Goal: Task Accomplishment & Management: Manage account settings

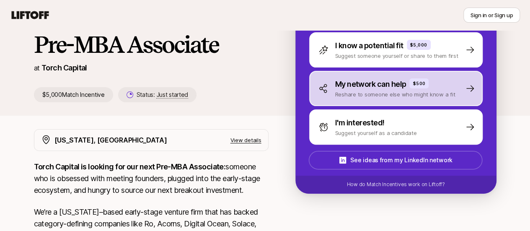
scroll to position [37, 0]
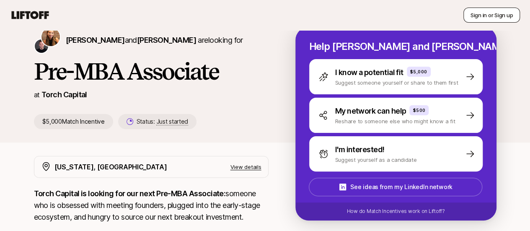
click at [496, 10] on button "Sign in or Sign up" at bounding box center [491, 15] width 57 height 15
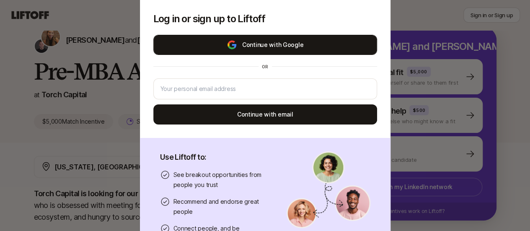
click at [275, 40] on button "Continue with Google" at bounding box center [265, 45] width 224 height 20
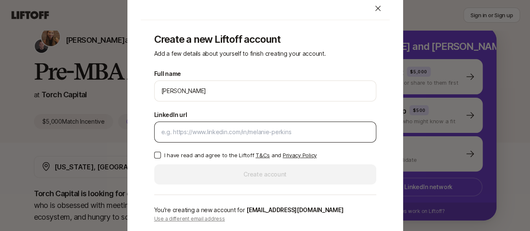
click at [297, 131] on input "LinkedIn url" at bounding box center [265, 132] width 208 height 10
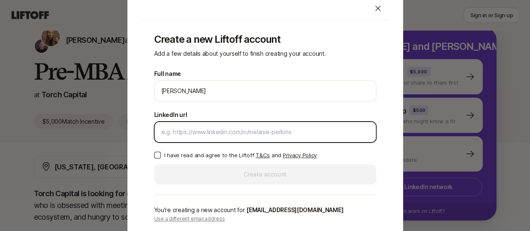
paste input "[URL][DOMAIN_NAME][PERSON_NAME]"
type input "[URL][DOMAIN_NAME][PERSON_NAME]"
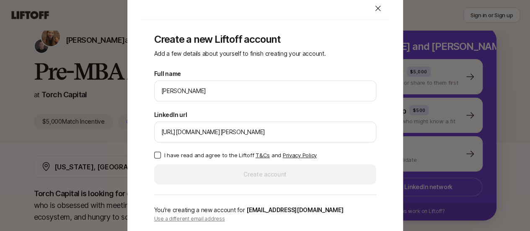
click at [158, 155] on button "I have read and agree to the Liftoff T&Cs and Privacy Policy" at bounding box center [157, 155] width 7 height 7
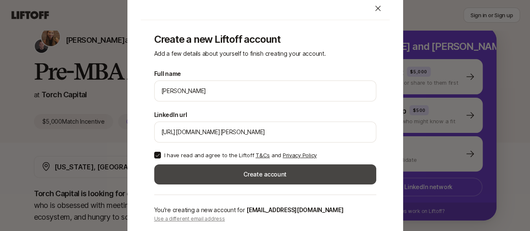
click at [219, 171] on button "Create account" at bounding box center [265, 174] width 222 height 20
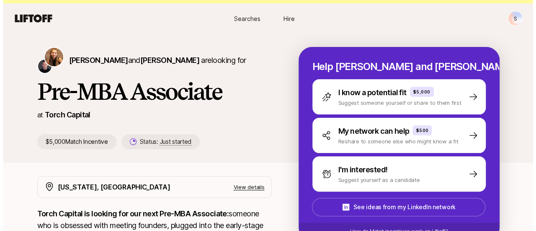
scroll to position [37, 0]
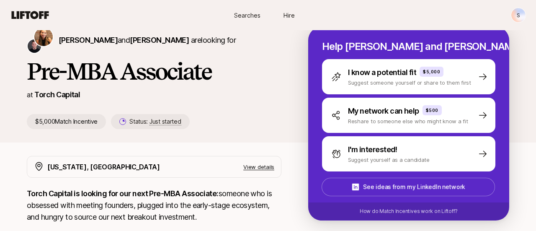
click at [513, 10] on html "New to Liftoff? See how it works S Searches Hire Searches Hire S [PERSON_NAME] …" at bounding box center [268, 78] width 536 height 231
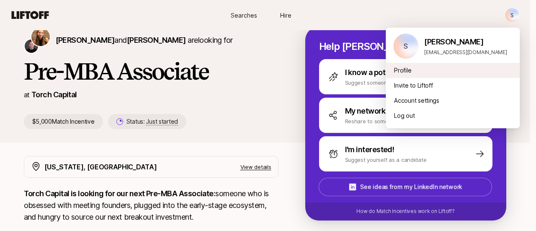
click at [423, 71] on div "Profile" at bounding box center [453, 70] width 134 height 15
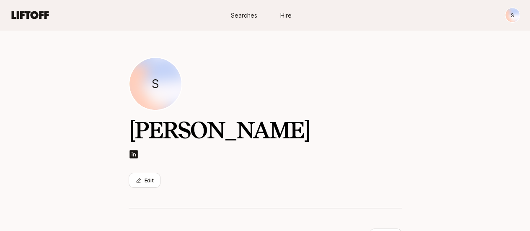
click at [243, 17] on span "Searches" at bounding box center [244, 15] width 26 height 9
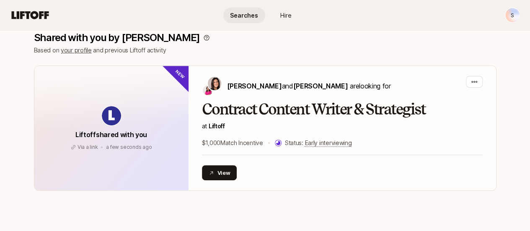
scroll to position [84, 0]
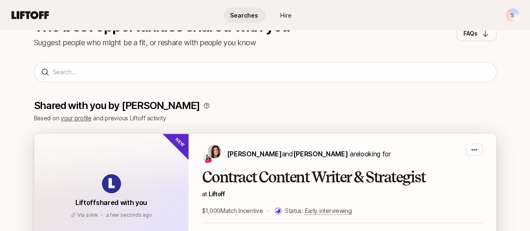
click at [247, 170] on h2 "Contract Content Writer & Strategist" at bounding box center [342, 177] width 281 height 17
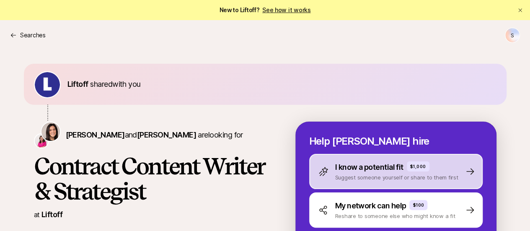
click at [438, 181] on p "Suggest someone yourself or share to them first" at bounding box center [396, 177] width 123 height 8
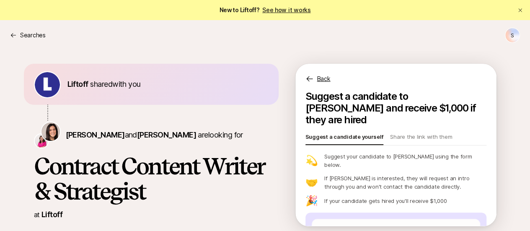
scroll to position [84, 0]
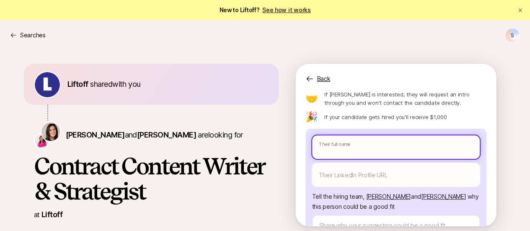
click at [390, 135] on input "text" at bounding box center [396, 146] width 168 height 23
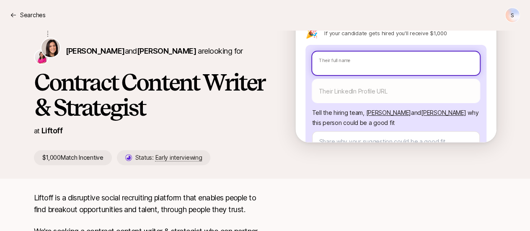
type textarea "x"
type input "O"
type textarea "x"
type input "Ol"
type textarea "x"
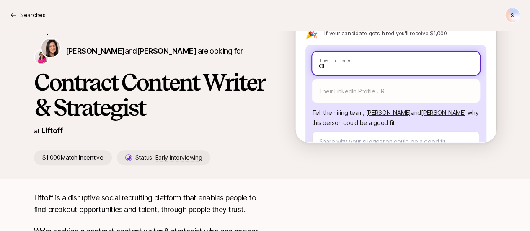
type input "Oli"
type textarea "x"
type input "Olivi"
type textarea "x"
type input "[PERSON_NAME]"
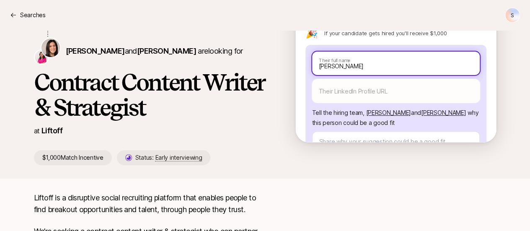
type textarea "x"
type input "[PERSON_NAME]"
type textarea "x"
type input "[PERSON_NAME]"
type textarea "x"
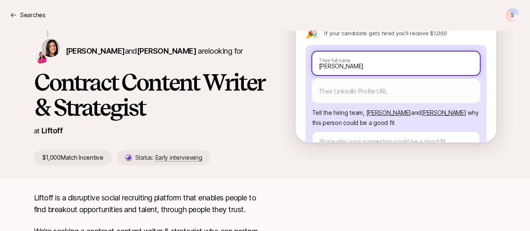
type input "[PERSON_NAME]"
type textarea "x"
type input "[PERSON_NAME]"
type textarea "x"
type input "[PERSON_NAME]"
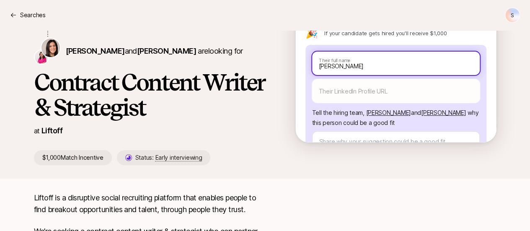
type textarea "x"
type input "[PERSON_NAME]"
type textarea "x"
type input "[PERSON_NAME]"
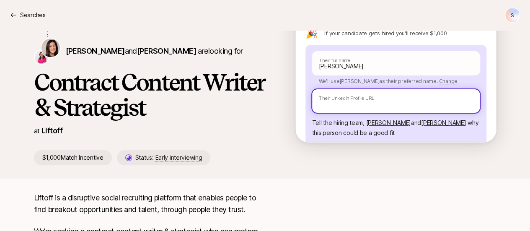
paste input "[URL][DOMAIN_NAME]"
type textarea "x"
type input "[URL][DOMAIN_NAME]"
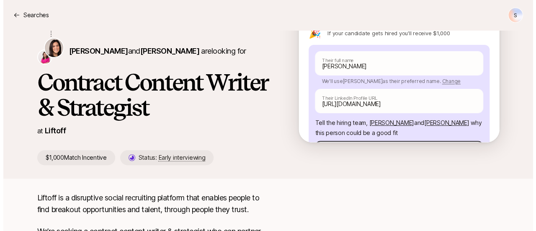
scroll to position [168, 0]
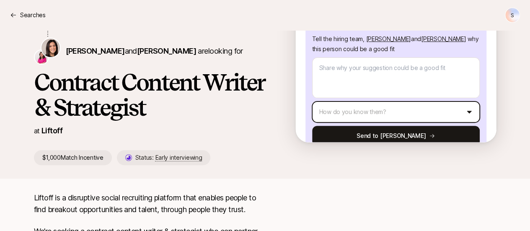
click at [387, 97] on html "New to Liftoff? See how it works Searches S Searches S Liftoff shared with you …" at bounding box center [265, 31] width 530 height 231
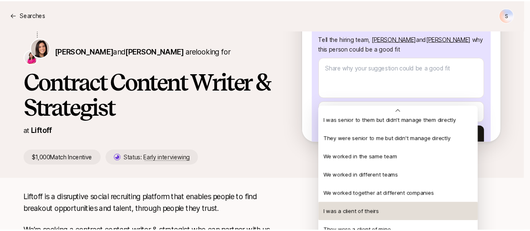
scroll to position [39, 0]
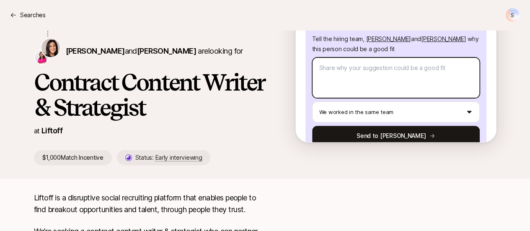
click at [359, 57] on textarea at bounding box center [396, 77] width 168 height 41
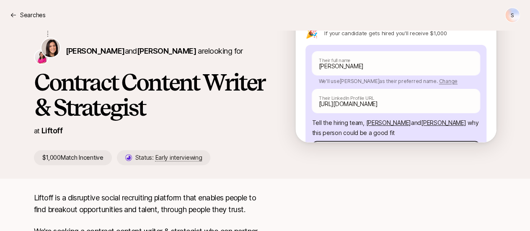
scroll to position [168, 0]
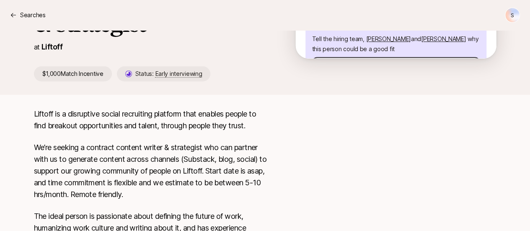
type textarea "x"
type textarea "O"
type textarea "x"
type textarea "Ol"
type textarea "x"
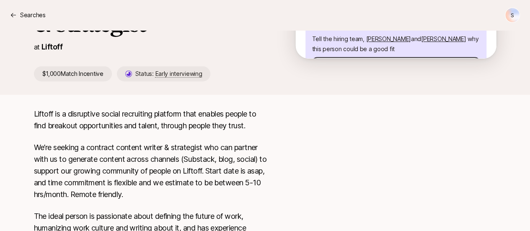
type textarea "Oli"
type textarea "x"
type textarea "Olivi"
type textarea "x"
type textarea "[PERSON_NAME]"
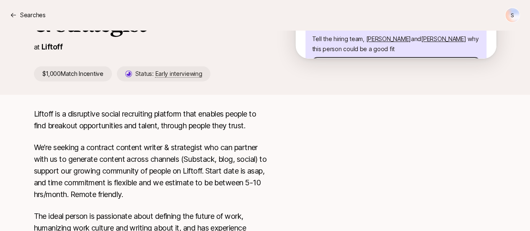
type textarea "x"
type textarea "[PERSON_NAME]"
type textarea "x"
type textarea "[PERSON_NAME]"
type textarea "x"
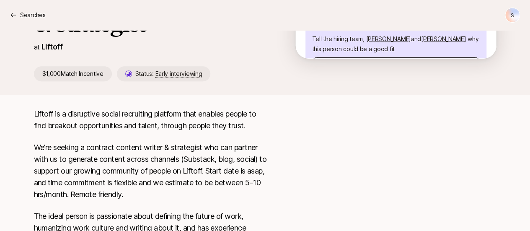
type textarea "[PERSON_NAME]"
type textarea "x"
type textarea "[PERSON_NAME] has"
type textarea "x"
type textarea "[PERSON_NAME] has"
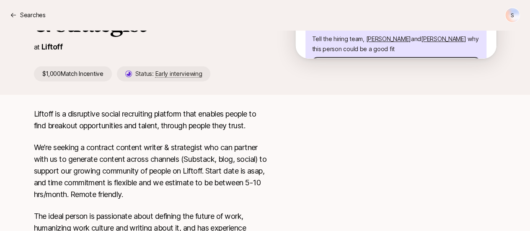
type textarea "x"
type textarea "[PERSON_NAME] has e"
type textarea "x"
type textarea "[PERSON_NAME] has ex"
type textarea "x"
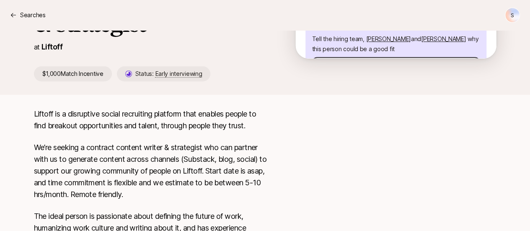
type textarea "[PERSON_NAME] has ext"
type textarea "x"
type textarea "[PERSON_NAME] has exte"
type textarea "x"
type textarea "[PERSON_NAME] has exten"
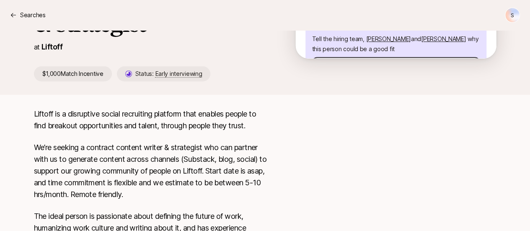
type textarea "x"
type textarea "[PERSON_NAME] has extens"
type textarea "x"
type textarea "[PERSON_NAME] has extensi"
type textarea "x"
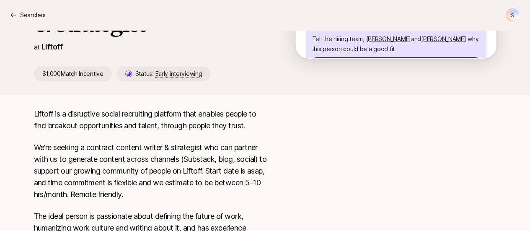
type textarea "[PERSON_NAME] has extensiv"
type textarea "x"
type textarea "[PERSON_NAME] has extensive"
type textarea "x"
type textarea "[PERSON_NAME] has extensive"
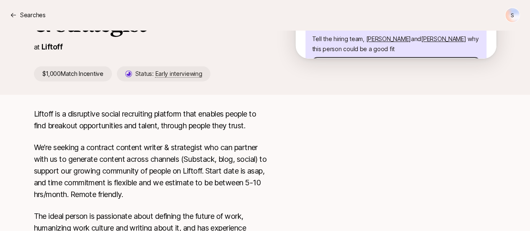
type textarea "x"
type textarea "[PERSON_NAME] has extensive e"
type textarea "x"
type textarea "[PERSON_NAME] has extensive ex"
type textarea "x"
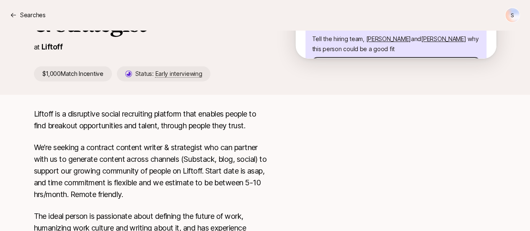
type textarea "[PERSON_NAME] has extensive expe"
type textarea "x"
type textarea "[PERSON_NAME] has extensive exper"
type textarea "x"
type textarea "[PERSON_NAME] has extensive experi"
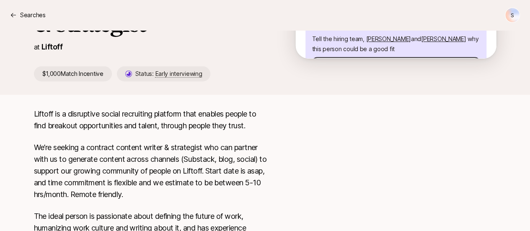
type textarea "x"
type textarea "[PERSON_NAME] has extensive experie"
type textarea "x"
type textarea "[PERSON_NAME] has extensive experienc"
type textarea "x"
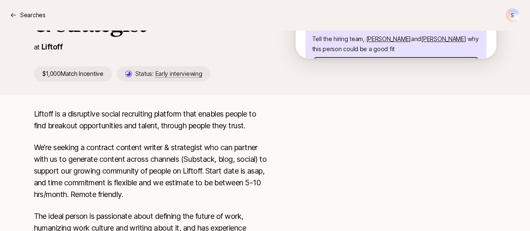
type textarea "[PERSON_NAME] has extensive experience"
type textarea "x"
type textarea "[PERSON_NAME] has extensive experience"
type textarea "x"
type textarea "[PERSON_NAME] has extensive experience w"
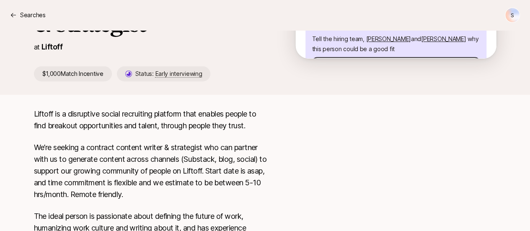
type textarea "x"
type textarea "[PERSON_NAME] has extensive experience wr"
type textarea "x"
type textarea "[PERSON_NAME] has extensive experience w"
type textarea "x"
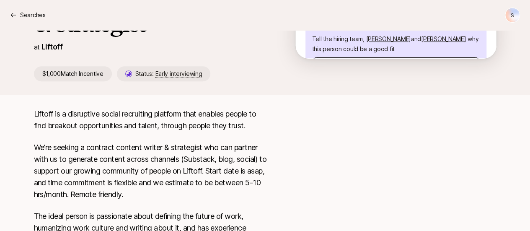
type textarea "[PERSON_NAME] has extensive experience wo"
type textarea "x"
type textarea "[PERSON_NAME] has extensive experience wor"
type textarea "x"
type textarea "[PERSON_NAME] has extensive experience work"
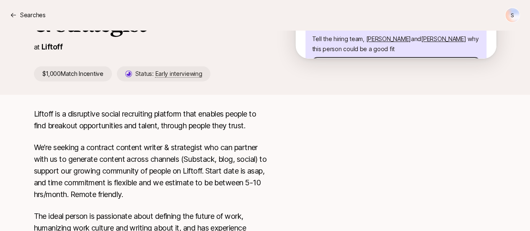
type textarea "x"
type textarea "[PERSON_NAME] has extensive experience worki"
type textarea "x"
type textarea "[PERSON_NAME] has extensive experience workin"
type textarea "x"
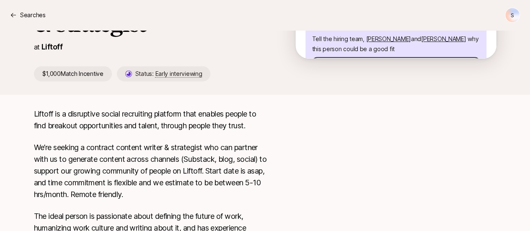
type textarea "[PERSON_NAME] has extensive experience working"
type textarea "x"
type textarea "[PERSON_NAME] has extensive experience working"
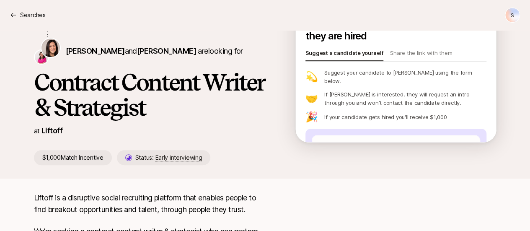
scroll to position [84, 0]
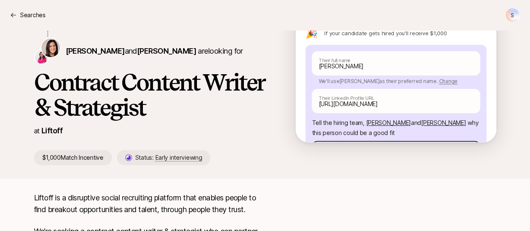
click at [434, 141] on textarea "[PERSON_NAME] has extensive experience working" at bounding box center [396, 161] width 168 height 41
type textarea "x"
type textarea "[PERSON_NAME] has extensive experience working"
type textarea "x"
type textarea "[PERSON_NAME] has extensive experience working a"
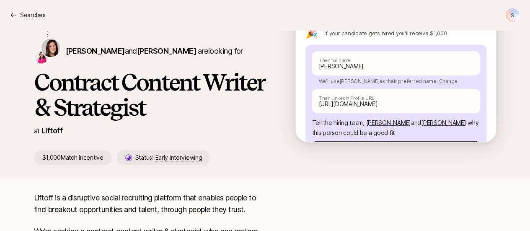
type textarea "x"
type textarea "[PERSON_NAME] has extensive experience working ac"
type textarea "x"
type textarea "[PERSON_NAME] has extensive experience working acr"
type textarea "x"
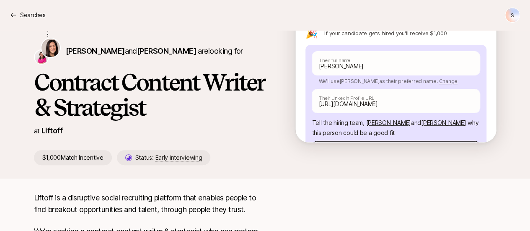
type textarea "[PERSON_NAME] has extensive experience working acro"
type textarea "x"
type textarea "[PERSON_NAME] has extensive experience working acros"
type textarea "x"
type textarea "[PERSON_NAME] has extensive experience working across"
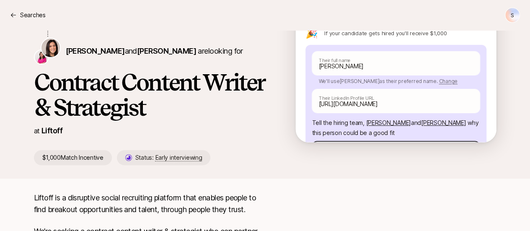
type textarea "x"
type textarea "[PERSON_NAME] has extensive experience working across"
type textarea "x"
type textarea "[PERSON_NAME] has extensive experience working across t"
type textarea "x"
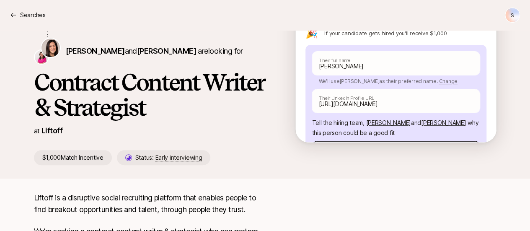
type textarea "[PERSON_NAME] has extensive experience working across th"
type textarea "x"
type textarea "[PERSON_NAME] has extensive experience working across the"
type textarea "x"
type textarea "[PERSON_NAME] has extensive experience working across the"
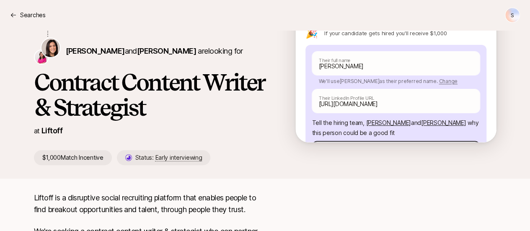
type textarea "x"
type textarea "[PERSON_NAME] has extensive experience working across the e"
type textarea "x"
type textarea "[PERSON_NAME] has extensive experience working across the ec"
type textarea "x"
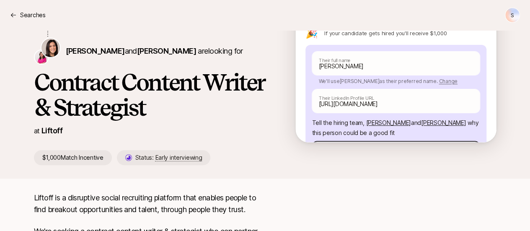
type textarea "[PERSON_NAME] has extensive experience working across the eco"
type textarea "x"
type textarea "[PERSON_NAME] has extensive experience working across the ecos"
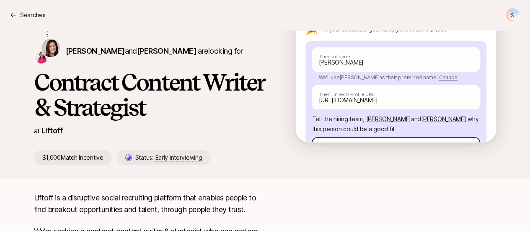
type textarea "x"
type textarea "[PERSON_NAME] has extensive experience working across the ecosy"
type textarea "x"
type textarea "[PERSON_NAME] has extensive experience working across the ecosys"
type textarea "x"
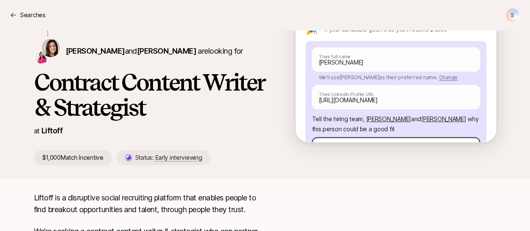
type textarea "[PERSON_NAME] has extensive experience working across the ecosyst"
type textarea "x"
type textarea "[PERSON_NAME] has extensive experience working across the ecosyste"
type textarea "x"
type textarea "[PERSON_NAME] has extensive experience working across the ecosystem"
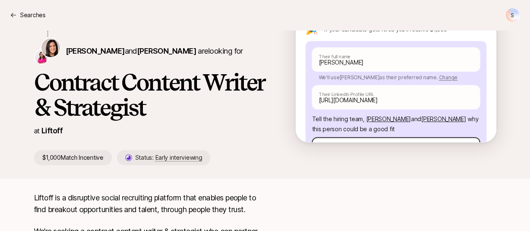
type textarea "x"
type textarea "[PERSON_NAME] has jextensive experience working across the ecosystem"
type textarea "x"
type textarea "[PERSON_NAME] has juextensive experience working across the ecosystem"
type textarea "x"
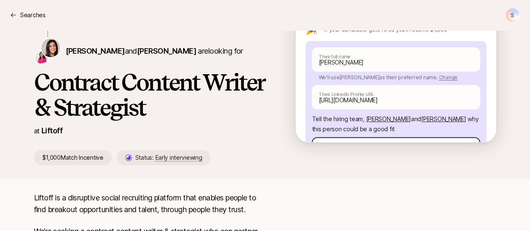
type textarea "[PERSON_NAME] has jusextensive experience working across the ecosystem"
type textarea "x"
type textarea "[PERSON_NAME] has justextensive experience working across the ecosystem"
type textarea "x"
type textarea "[PERSON_NAME] has just extensive experience working across the ecosystem"
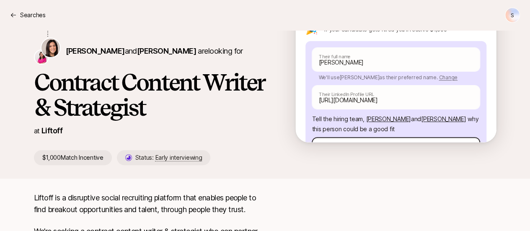
type textarea "x"
type textarea "[PERSON_NAME] has just sextensive experience working across the ecosystem"
type textarea "x"
type textarea "[PERSON_NAME] has just stextensive experience working across the ecosystem"
type textarea "x"
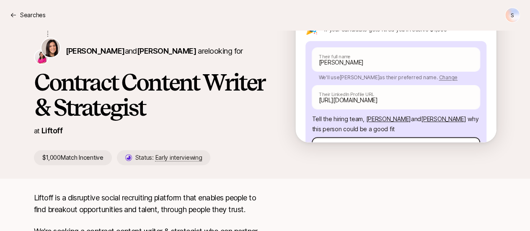
type textarea "[PERSON_NAME] has just staextensive experience working across the ecosystem"
type textarea "x"
type textarea "[PERSON_NAME] has just starextensive experience working across the ecosystem"
type textarea "x"
type textarea "[PERSON_NAME] has just startextensive experience working across the ecosystem"
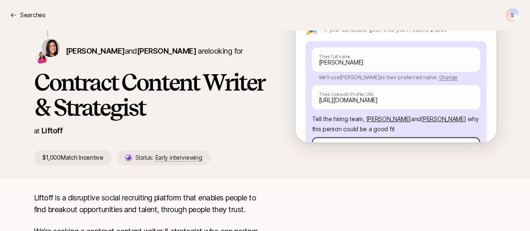
type textarea "x"
type textarea "[PERSON_NAME] has just starteextensive experience working across the ecosystem"
type textarea "x"
type textarea "[PERSON_NAME] has just startedextensive experience working across the ecosystem"
type textarea "x"
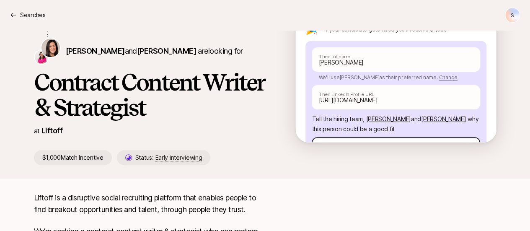
type textarea "[PERSON_NAME] has just started extensive experience working across the ecosystem"
type textarea "x"
type textarea "[PERSON_NAME] has just started hextensive experience working across the ecosyst…"
type textarea "x"
type textarea "[PERSON_NAME] has just started heextensive experience working across the ecosys…"
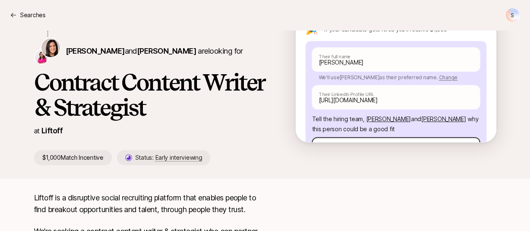
type textarea "x"
type textarea "[PERSON_NAME] has just started herextensive experience working across the ecosy…"
type textarea "x"
type textarea "[PERSON_NAME] has just started her extensive experience working across the ecos…"
type textarea "x"
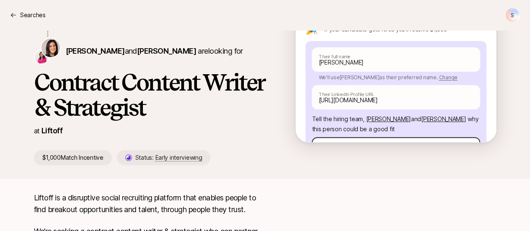
type textarea "[PERSON_NAME] has just started her oextensive experience working across the eco…"
type textarea "x"
type textarea "[PERSON_NAME] has just started her owextensive experience working across the ec…"
type textarea "x"
type textarea "[PERSON_NAME] has just started her ownextensive experience working across the e…"
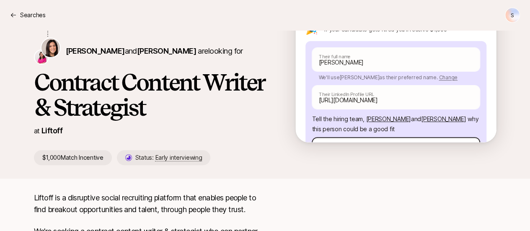
type textarea "x"
type textarea "[PERSON_NAME] has just started her own extensive experience working across the …"
type textarea "x"
type textarea "[PERSON_NAME] has just started her own bextensive experience working across the…"
type textarea "x"
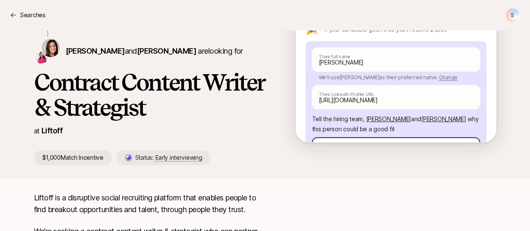
type textarea "[PERSON_NAME] has just started her own buextensive experience working across th…"
type textarea "x"
type textarea "[PERSON_NAME] has just started her own busextensive experience working across t…"
type textarea "x"
type textarea "[PERSON_NAME] has just started her own busiextensive experience working across …"
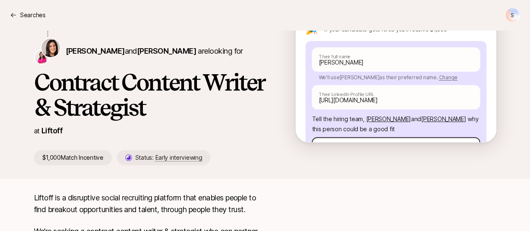
type textarea "x"
type textarea "[PERSON_NAME] has just started her own businextensive experience working across…"
type textarea "x"
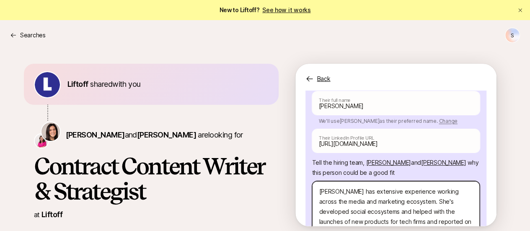
scroll to position [138, 0]
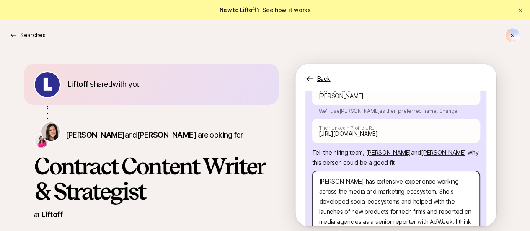
click at [429, 212] on textarea "[PERSON_NAME] has extensive experience working across the media and marketing e…" at bounding box center [396, 211] width 168 height 81
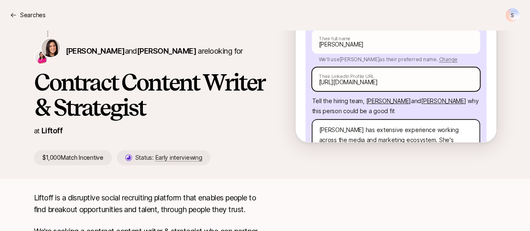
scroll to position [116, 0]
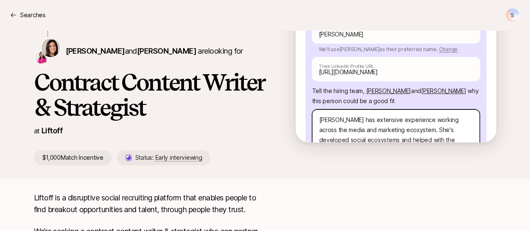
click at [392, 120] on textarea "[PERSON_NAME] has extensive experience working across the media and marketing e…" at bounding box center [396, 149] width 168 height 81
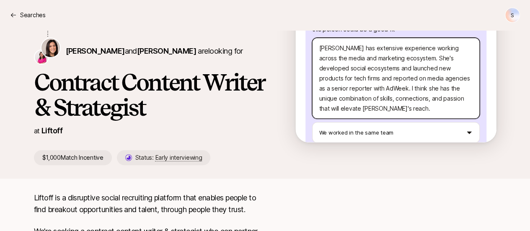
scroll to position [199, 0]
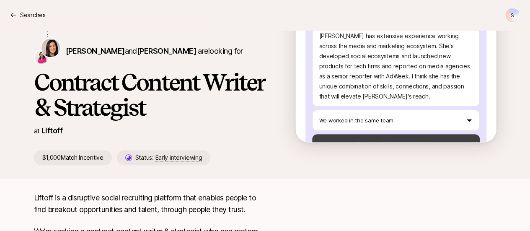
click at [367, 134] on button "Send to [PERSON_NAME]" at bounding box center [396, 144] width 168 height 20
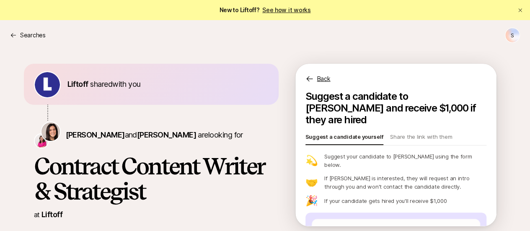
scroll to position [147, 0]
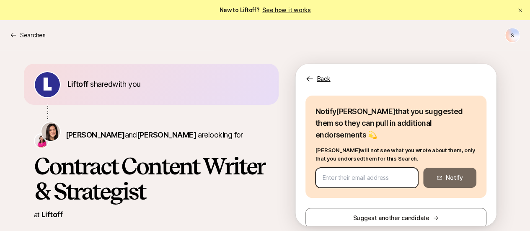
paste input "[EMAIL_ADDRESS][DOMAIN_NAME]"
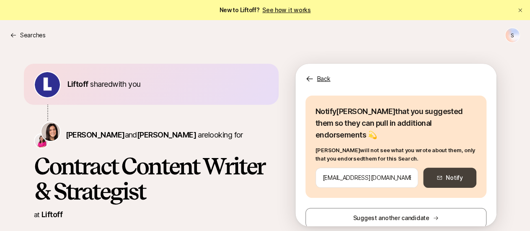
click at [457, 169] on button "Notify" at bounding box center [449, 178] width 53 height 20
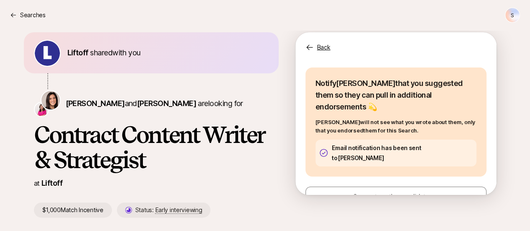
scroll to position [0, 0]
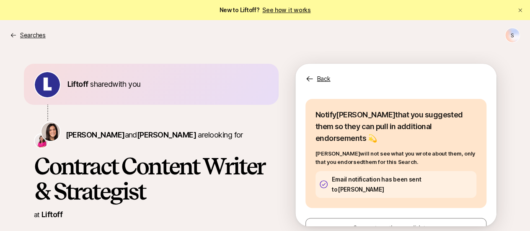
click at [21, 38] on p "Searches" at bounding box center [33, 35] width 26 height 10
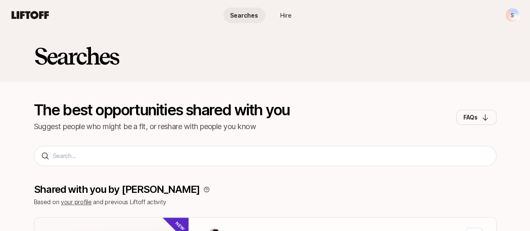
click at [242, 15] on span "Searches" at bounding box center [244, 15] width 28 height 9
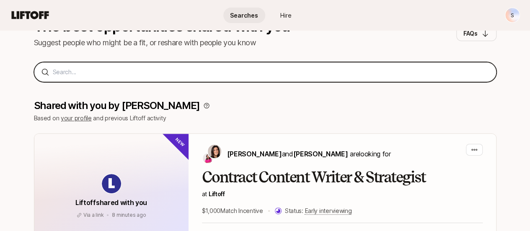
click at [118, 69] on input at bounding box center [271, 72] width 436 height 10
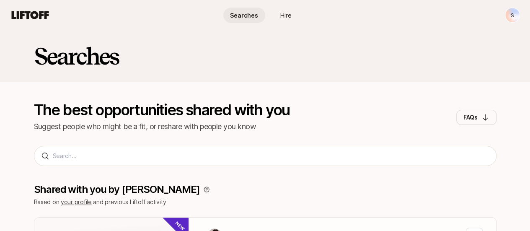
click at [23, 15] on icon at bounding box center [30, 15] width 37 height 8
click at [45, 13] on icon at bounding box center [30, 15] width 37 height 8
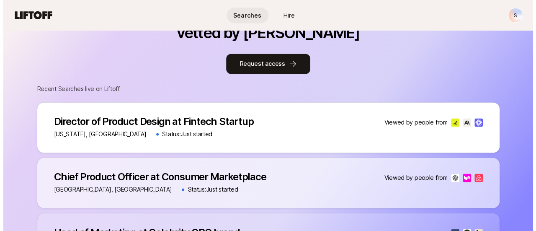
scroll to position [503, 0]
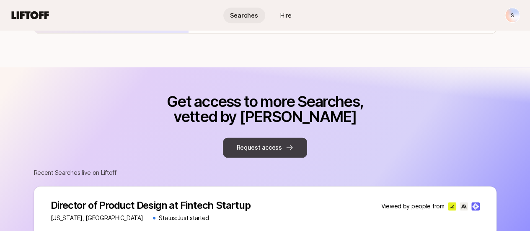
click at [287, 143] on icon at bounding box center [289, 147] width 8 height 8
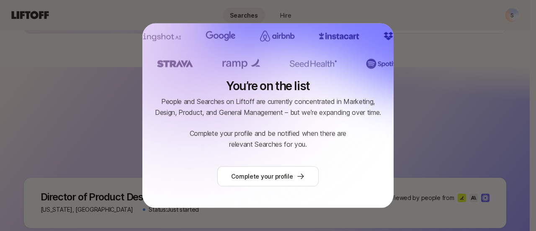
scroll to position [45, 0]
click at [284, 170] on link "Complete your profile" at bounding box center [267, 176] width 101 height 20
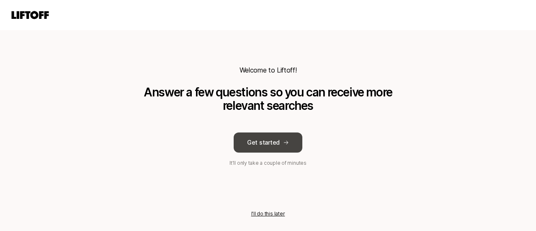
click at [276, 136] on button "Get started" at bounding box center [268, 142] width 69 height 20
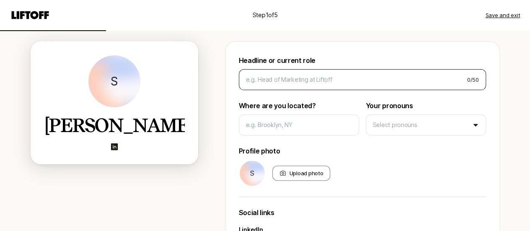
scroll to position [84, 0]
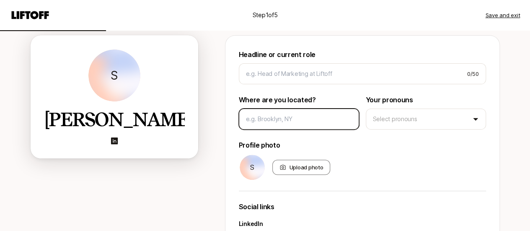
click at [286, 119] on input at bounding box center [299, 119] width 106 height 10
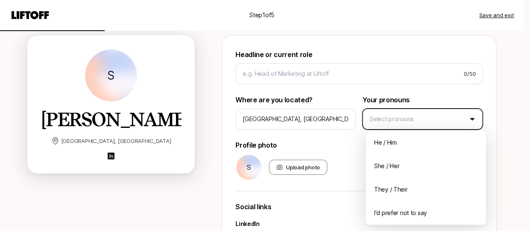
click at [415, 125] on html "Step 1 of 5 Save and exit Add your bio Help people quickly recognize you on Lif…" at bounding box center [265, 31] width 530 height 231
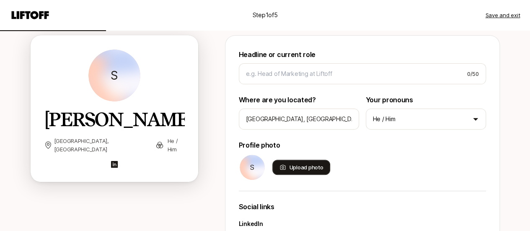
click at [315, 166] on div "Upload photo" at bounding box center [301, 167] width 58 height 15
click at [328, 173] on input "Upload photo" at bounding box center [329, 174] width 2 height 2
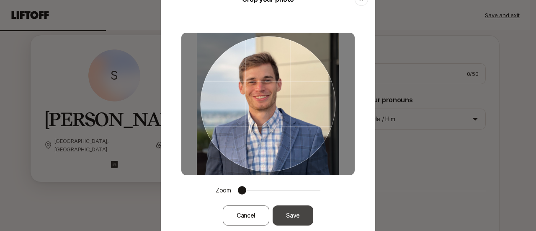
click at [307, 211] on button "Save" at bounding box center [293, 215] width 41 height 20
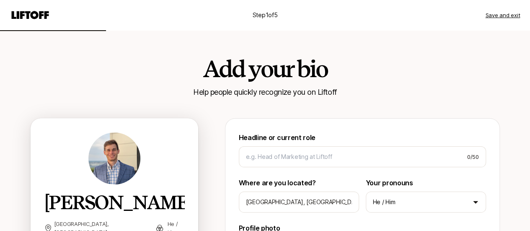
scroll to position [0, 0]
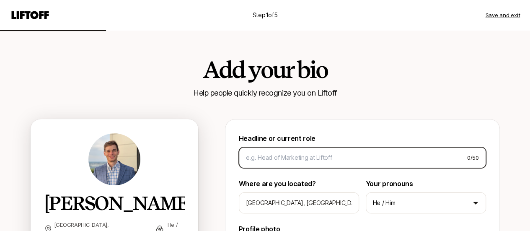
click at [331, 155] on input at bounding box center [353, 157] width 214 height 10
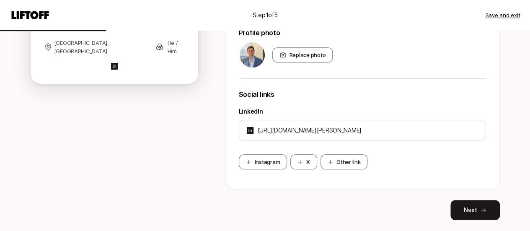
scroll to position [218, 0]
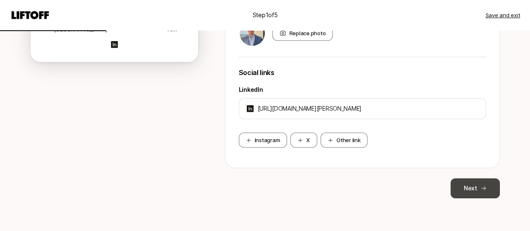
click at [467, 187] on button "Next" at bounding box center [474, 188] width 49 height 20
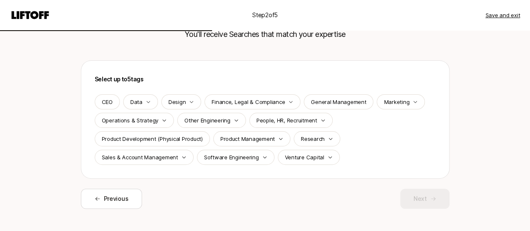
scroll to position [70, 0]
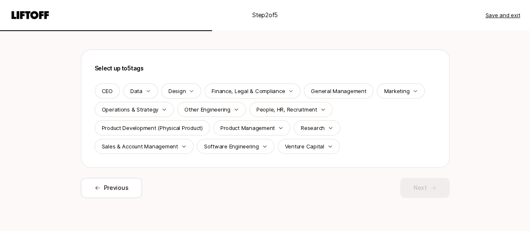
click at [144, 93] on div "Data" at bounding box center [140, 90] width 35 height 15
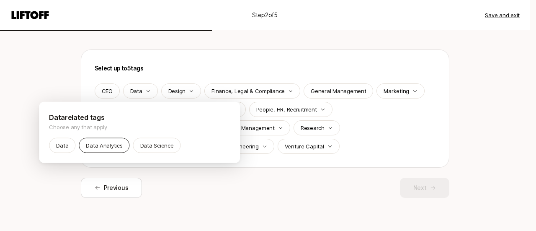
click at [120, 143] on p "Data Analytics" at bounding box center [104, 145] width 36 height 8
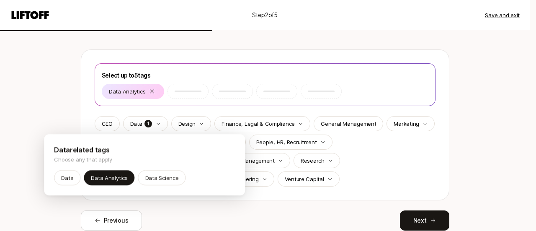
click at [398, 161] on html "Step 2 of 5 Save and exit Tell us what you’re deepest in You'll receive Searche…" at bounding box center [268, 45] width 536 height 231
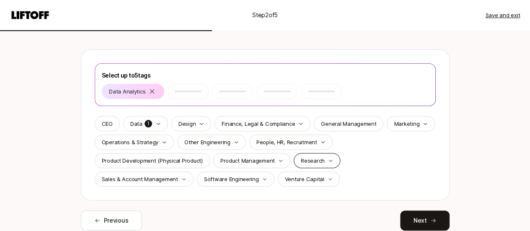
click at [305, 165] on div "Research" at bounding box center [317, 160] width 46 height 15
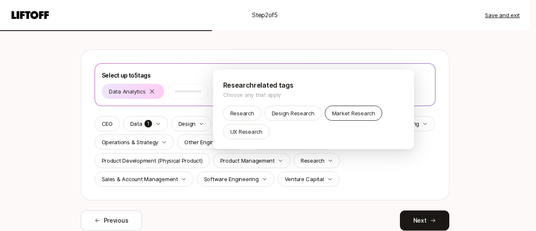
click at [341, 114] on p "Market Research" at bounding box center [353, 113] width 43 height 8
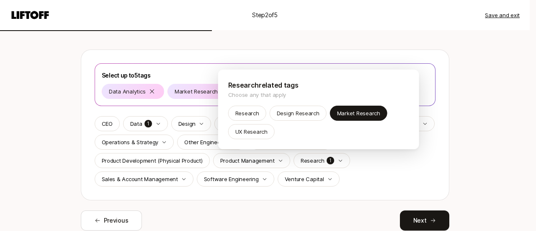
click at [377, 161] on html "Step 2 of 5 Save and exit Tell us what you’re deepest in You'll receive Searche…" at bounding box center [268, 45] width 536 height 231
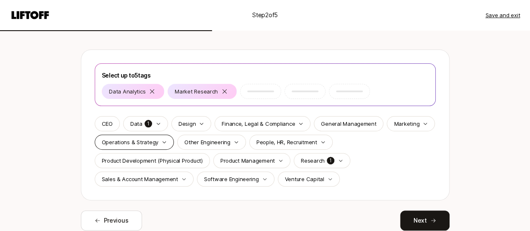
click at [152, 146] on div "Operations & Strategy" at bounding box center [135, 141] width 80 height 15
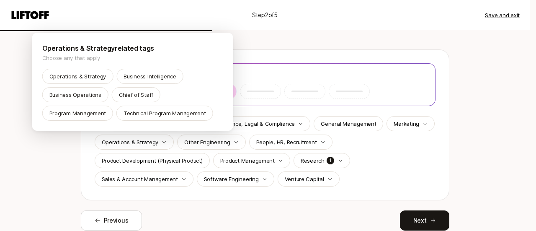
click at [462, 143] on html "Step 2 of 5 Save and exit Tell us what you’re deepest in You'll receive Searche…" at bounding box center [268, 45] width 536 height 231
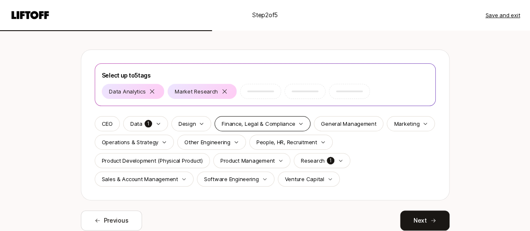
click at [261, 121] on p "Finance, Legal & Compliance" at bounding box center [258, 123] width 73 height 8
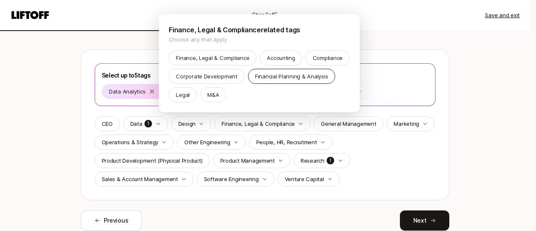
click at [255, 80] on p "Financial Planning & Analysis" at bounding box center [291, 76] width 73 height 8
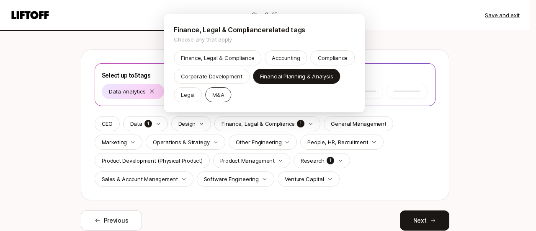
click at [224, 95] on p "M&A" at bounding box center [218, 94] width 12 height 8
click at [472, 142] on html "Step 2 of 5 Save and exit Tell us what you’re deepest in You'll receive Searche…" at bounding box center [268, 45] width 536 height 231
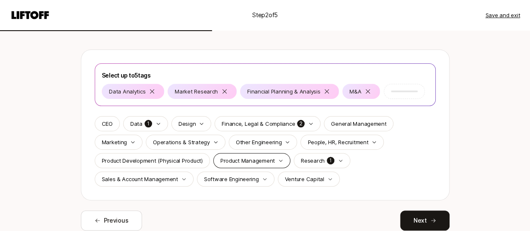
click at [271, 158] on p "Product Management" at bounding box center [247, 160] width 54 height 8
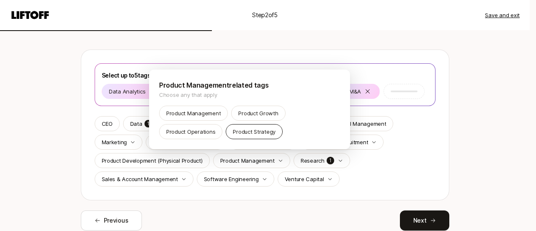
click at [266, 134] on p "Product Strategy" at bounding box center [254, 131] width 43 height 8
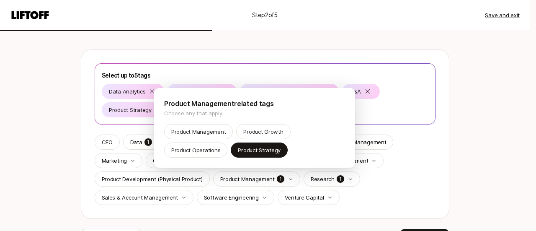
click at [456, 132] on html "Step 2 of 5 Save and exit Tell us what you’re deepest in You'll receive Searche…" at bounding box center [268, 45] width 536 height 231
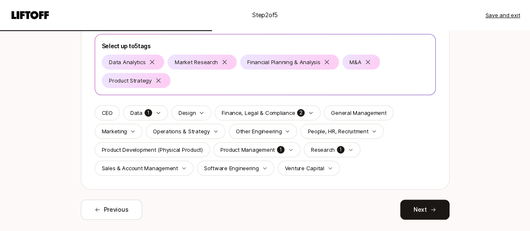
scroll to position [120, 0]
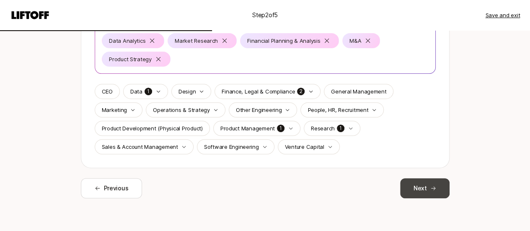
click at [416, 187] on button "Next" at bounding box center [424, 188] width 49 height 20
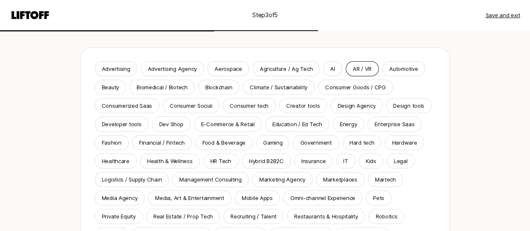
scroll to position [84, 0]
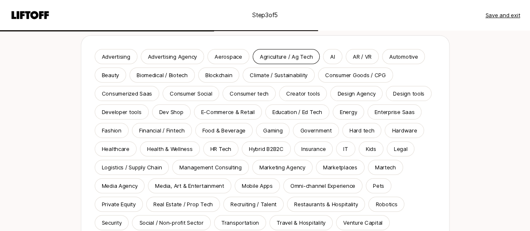
click at [274, 62] on div "Agriculture / Ag Tech" at bounding box center [286, 56] width 67 height 15
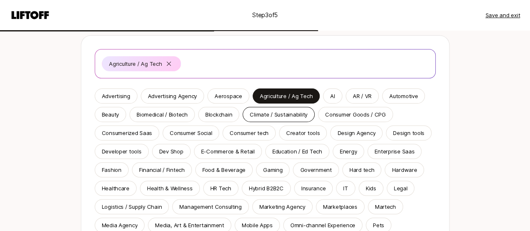
click at [296, 114] on p "Climate / Sustainability" at bounding box center [279, 114] width 58 height 8
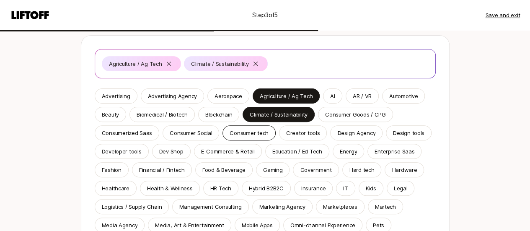
click at [247, 135] on p "Consumer tech" at bounding box center [249, 133] width 39 height 8
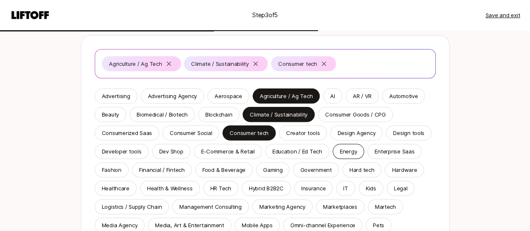
click at [335, 155] on div "Energy" at bounding box center [348, 151] width 31 height 15
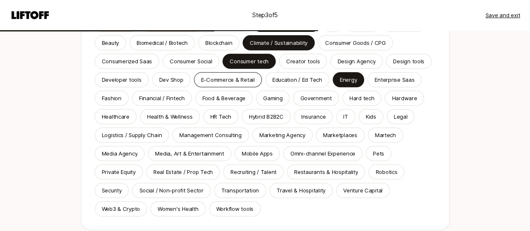
scroll to position [168, 0]
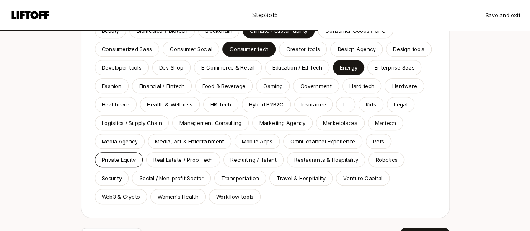
click at [130, 160] on p "Private Equity" at bounding box center [119, 159] width 34 height 8
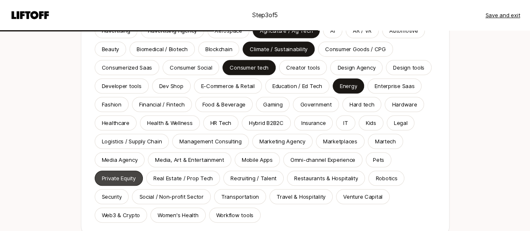
scroll to position [186, 0]
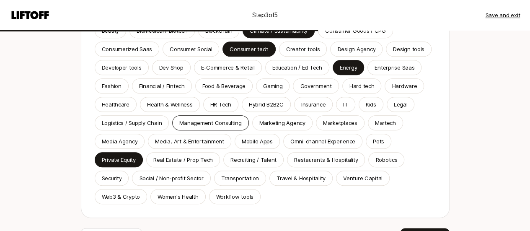
click at [221, 126] on div "Management Consulting" at bounding box center [210, 122] width 77 height 15
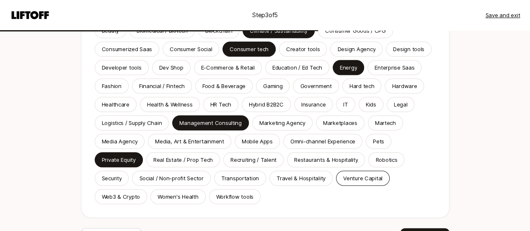
click at [343, 178] on p "Venture Capital" at bounding box center [362, 178] width 39 height 8
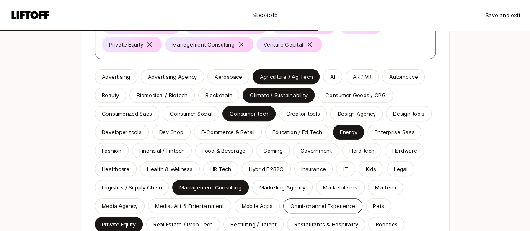
scroll to position [102, 0]
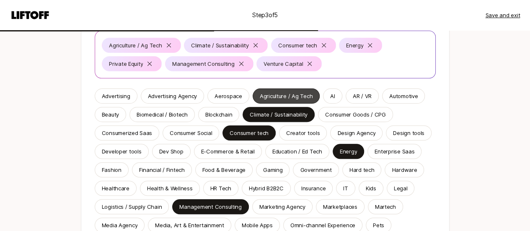
click at [279, 98] on p "Agriculture / Ag Tech" at bounding box center [286, 96] width 53 height 8
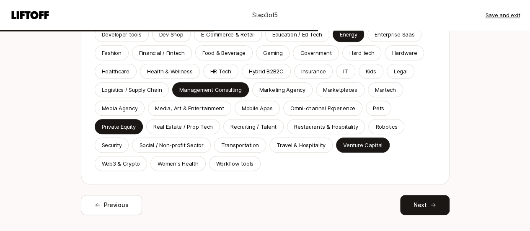
scroll to position [236, 0]
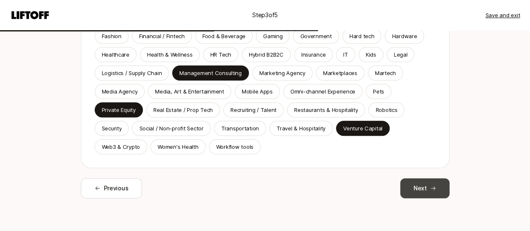
click at [427, 191] on button "Next" at bounding box center [424, 188] width 49 height 20
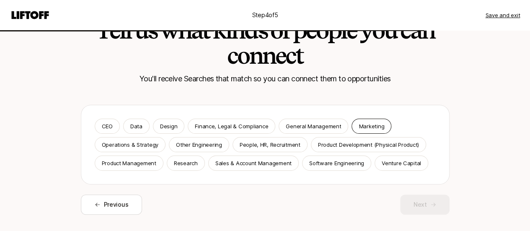
scroll to position [56, 0]
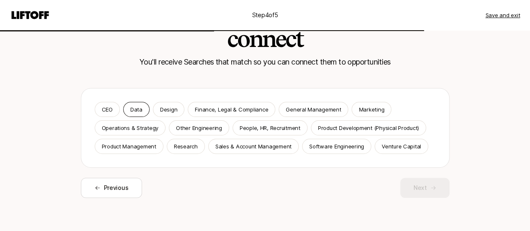
click at [146, 114] on div "Data" at bounding box center [136, 109] width 26 height 15
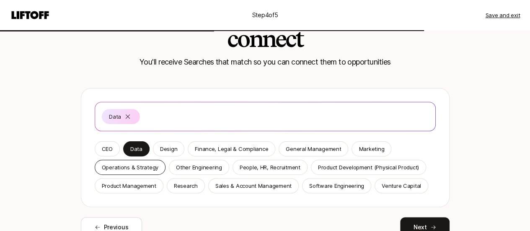
click at [147, 162] on div "Operations & Strategy" at bounding box center [130, 167] width 71 height 15
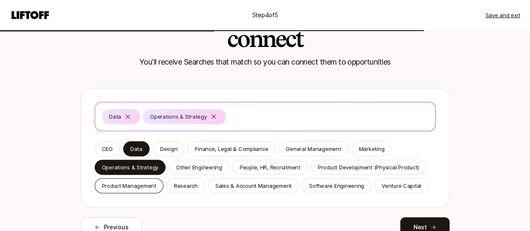
click at [141, 184] on p "Product Management" at bounding box center [129, 185] width 54 height 8
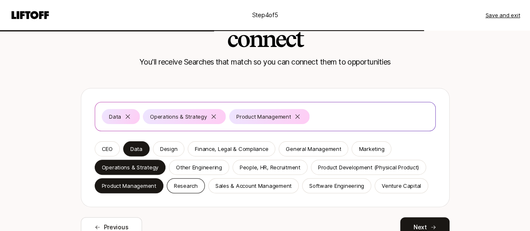
click at [184, 186] on p "Research" at bounding box center [186, 185] width 24 height 8
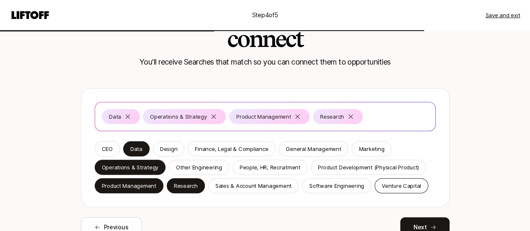
click at [405, 188] on p "Venture Capital" at bounding box center [401, 185] width 39 height 8
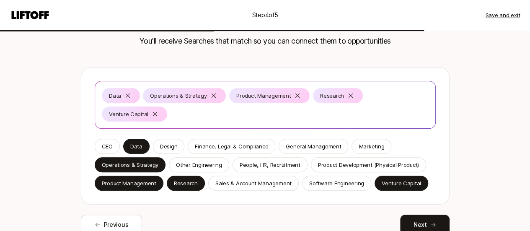
scroll to position [95, 0]
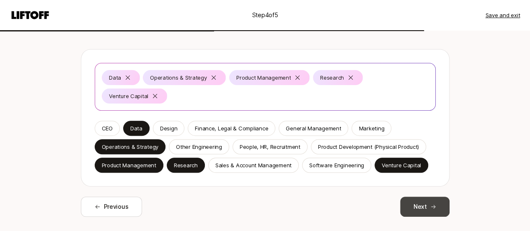
click at [438, 196] on button "Next" at bounding box center [424, 206] width 49 height 20
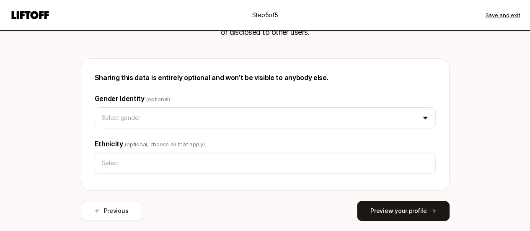
scroll to position [84, 0]
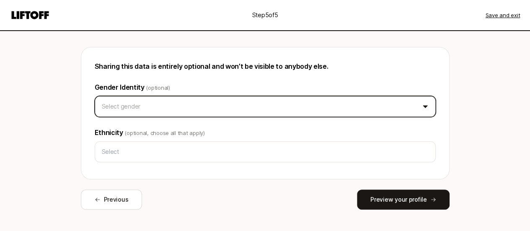
click at [280, 108] on html "Step 5 of 5 Save and exit Help with inclusive hiring Liftoff will use this info…" at bounding box center [265, 31] width 530 height 231
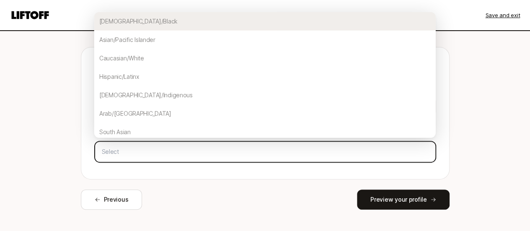
click at [226, 149] on input "text" at bounding box center [264, 151] width 333 height 15
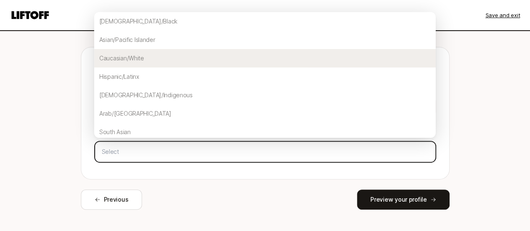
click at [237, 66] on div "Caucasian/White" at bounding box center [264, 58] width 341 height 18
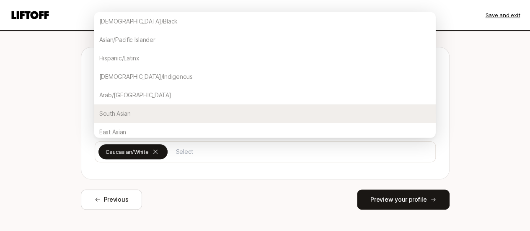
click at [44, 133] on div "Help with inclusive hiring Liftoff will use this information internally to meas…" at bounding box center [265, 94] width 483 height 297
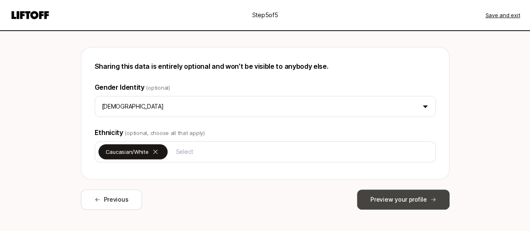
click at [402, 196] on button "Preview your profile" at bounding box center [403, 199] width 92 height 20
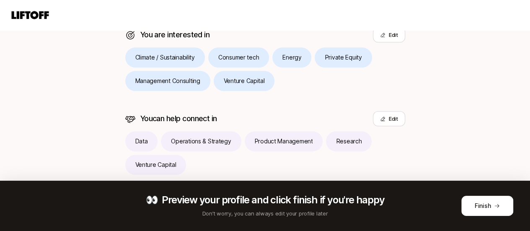
scroll to position [312, 0]
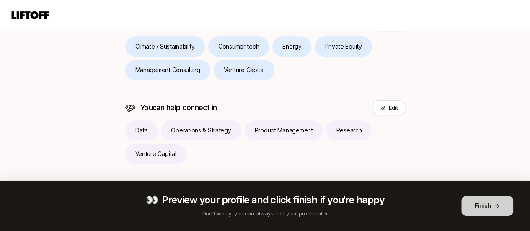
click at [479, 201] on button "Finish" at bounding box center [487, 206] width 52 height 20
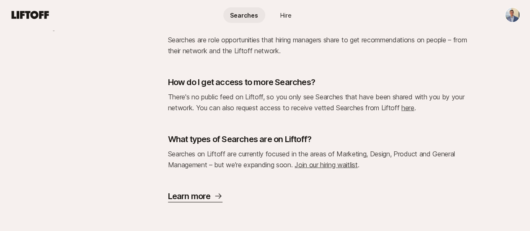
scroll to position [886, 0]
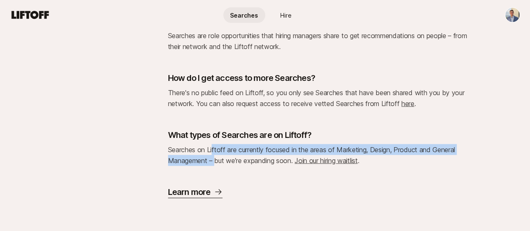
drag, startPoint x: 207, startPoint y: 151, endPoint x: 209, endPoint y: 161, distance: 10.5
click at [209, 161] on span "Searches on Liftoff are currently focused in the areas of Marketing, Design, Pr…" at bounding box center [311, 154] width 287 height 19
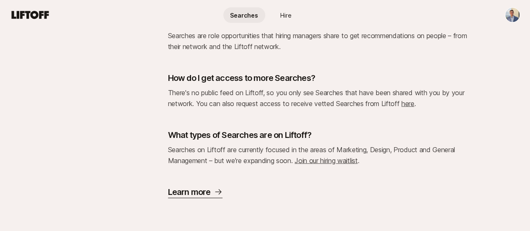
click at [338, 159] on link "Join our hiring waitlist" at bounding box center [325, 160] width 63 height 8
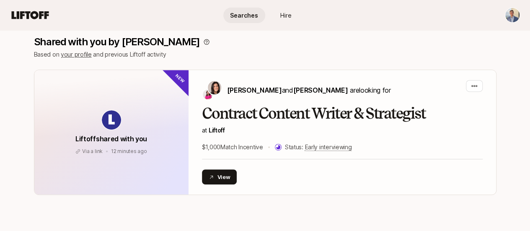
scroll to position [0, 0]
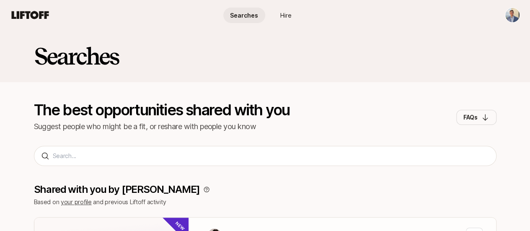
click at [41, 15] on icon at bounding box center [30, 15] width 37 height 8
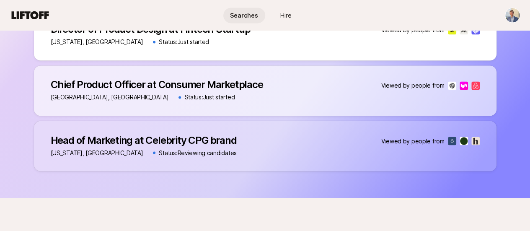
scroll to position [586, 0]
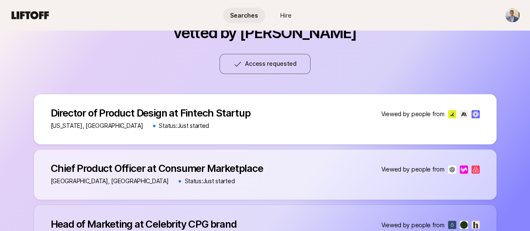
click at [436, 112] on p "Viewed by people from" at bounding box center [412, 114] width 63 height 10
click at [18, 117] on div "Get access to more Searches, vetted by [PERSON_NAME] Access requested Director …" at bounding box center [265, 132] width 530 height 298
click at [118, 119] on div "Director of Product Design at Fintech Startup Director of Product Design at Fin…" at bounding box center [151, 118] width 200 height 23
click at [159, 127] on p "Status: Just started" at bounding box center [184, 126] width 50 height 10
click at [153, 124] on div "Status: Just started" at bounding box center [181, 126] width 56 height 10
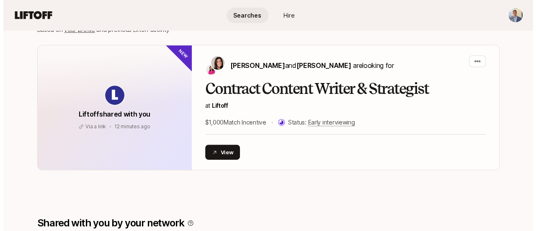
scroll to position [0, 0]
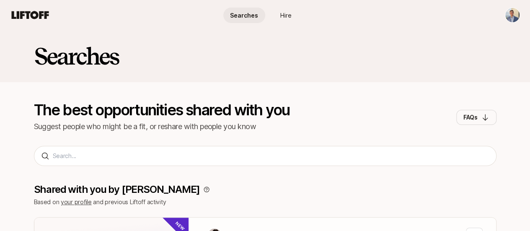
click at [515, 17] on html "Searches Hire Searches Hire Searches The best opportunities shared with you Sug…" at bounding box center [265, 115] width 530 height 231
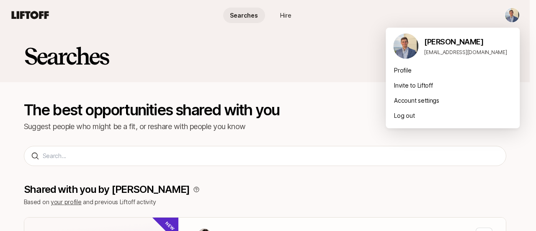
click at [427, 48] on div "[PERSON_NAME] [EMAIL_ADDRESS][DOMAIN_NAME]" at bounding box center [468, 46] width 89 height 20
click at [416, 49] on img at bounding box center [405, 46] width 25 height 25
